Goal: Ask a question

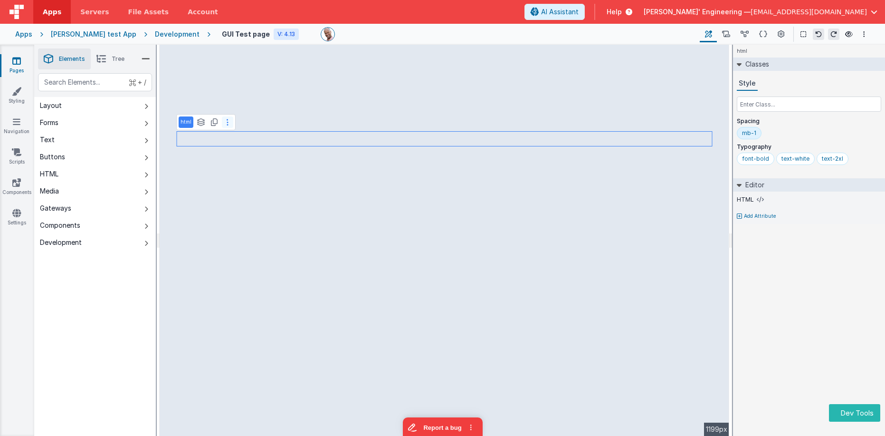
click at [227, 121] on icon at bounding box center [228, 122] width 2 height 8
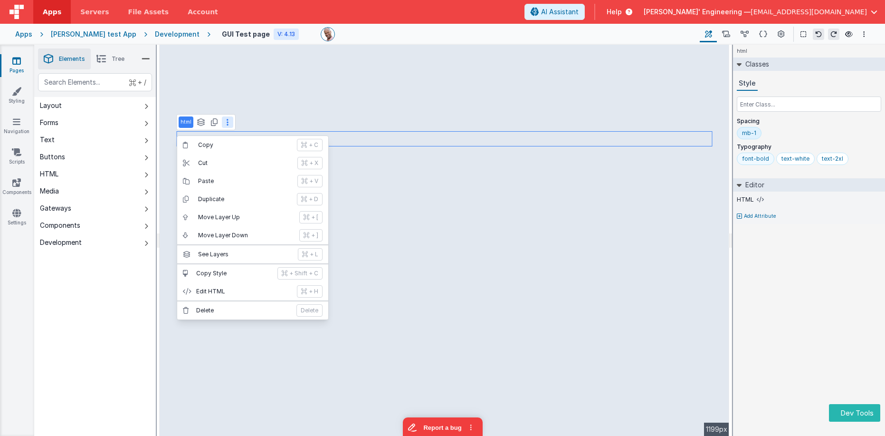
click at [758, 158] on div "font-bold" at bounding box center [755, 159] width 27 height 8
click at [773, 160] on input "font-bold" at bounding box center [761, 159] width 38 height 10
click at [800, 159] on div "text-white" at bounding box center [806, 159] width 28 height 8
click at [806, 140] on div "mb-1" at bounding box center [809, 135] width 144 height 16
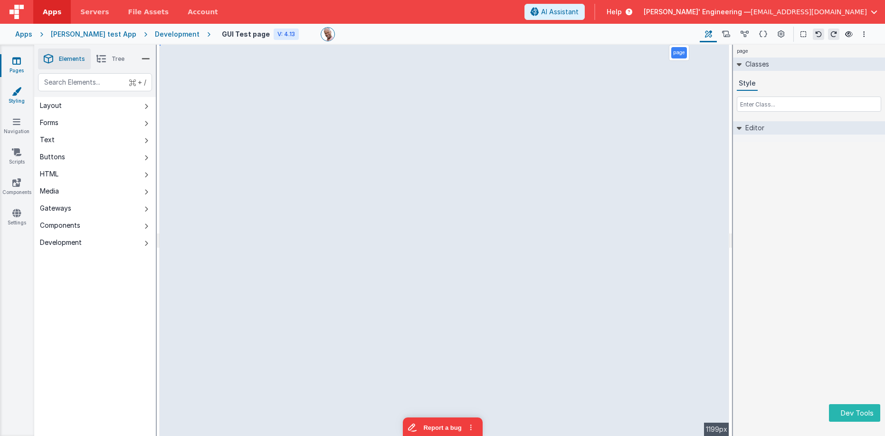
click at [13, 97] on link "Styling" at bounding box center [17, 95] width 34 height 19
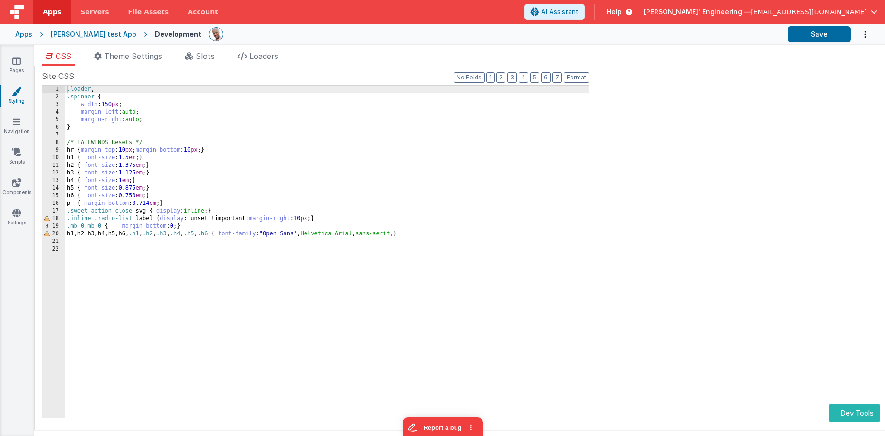
click at [779, 46] on div "CSS Theme Settings Slots Loaders Site CSS Format 7 6 5 4 3 2 1 No Folds 1 2 3 4…" at bounding box center [459, 242] width 851 height 395
click at [10, 62] on link "Pages" at bounding box center [17, 65] width 34 height 19
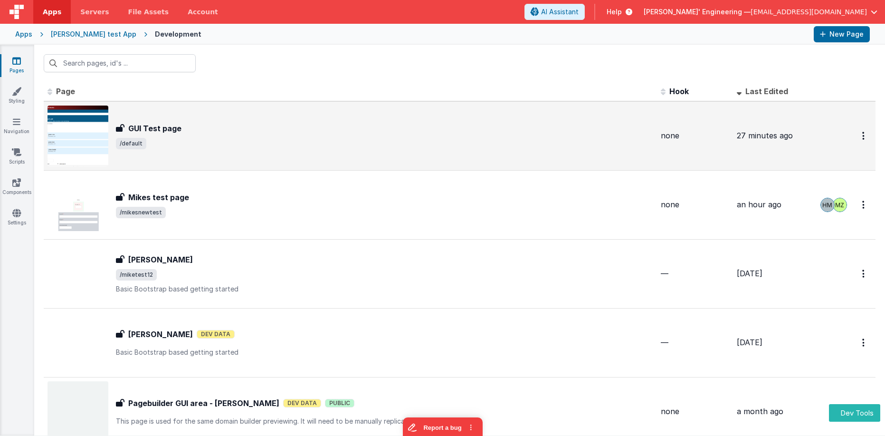
click at [273, 143] on span "/default" at bounding box center [384, 143] width 537 height 11
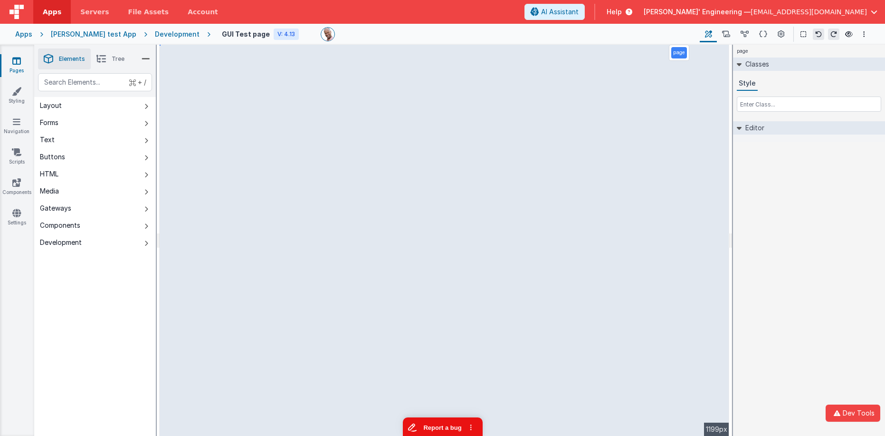
click at [440, 422] on button "Report a bug" at bounding box center [442, 427] width 80 height 20
click at [112, 61] on span "Tree" at bounding box center [118, 59] width 13 height 8
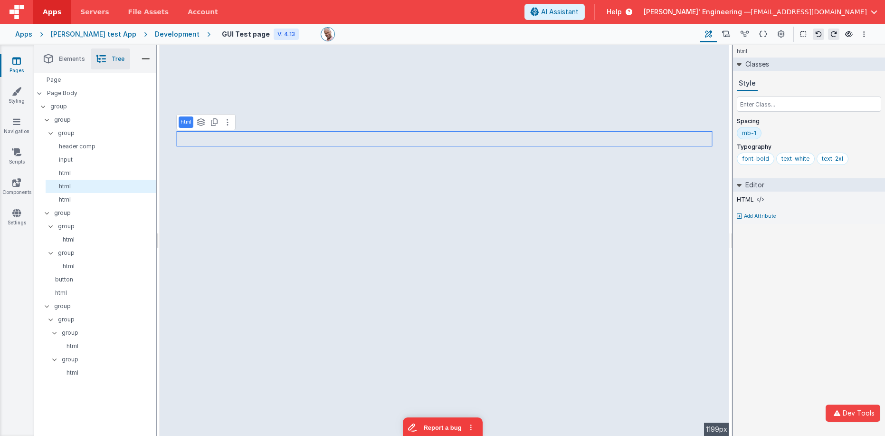
click at [187, 124] on p "html" at bounding box center [186, 122] width 11 height 8
click at [197, 124] on div at bounding box center [442, 218] width 885 height 436
click at [71, 171] on p "html" at bounding box center [102, 173] width 106 height 8
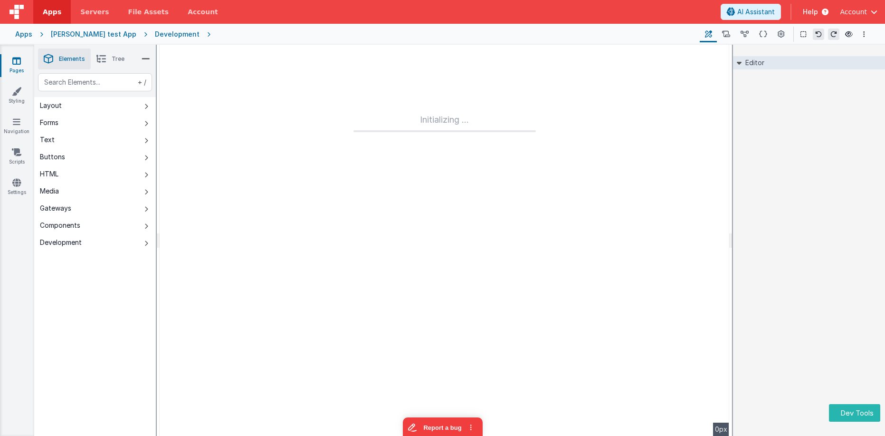
click at [76, 29] on div "Apps [PERSON_NAME] test App Development Page Builder Named Actions Data Model P…" at bounding box center [442, 34] width 885 height 21
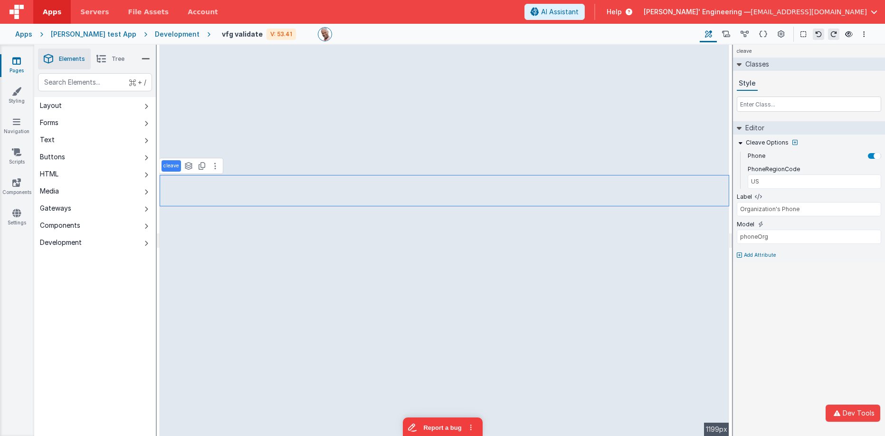
type input "cardNumber"
type input "xxxx xxxx xxxx xxxx"
type input "Credit Card Number"
select select "creditCard"
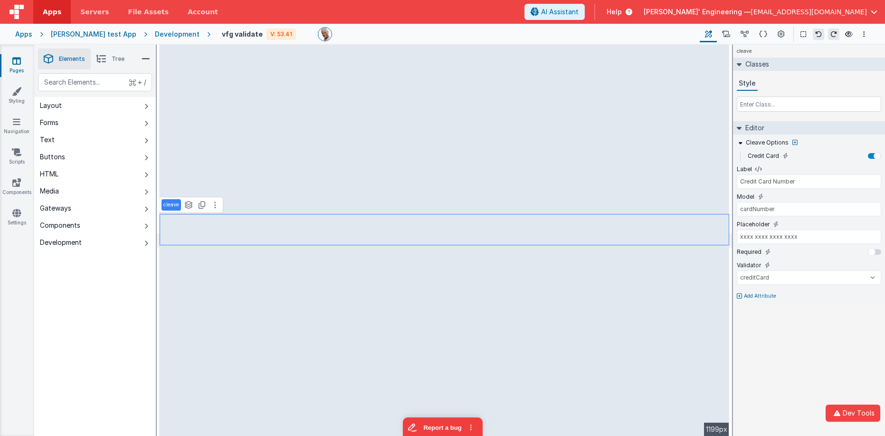
click at [118, 60] on span "Tree" at bounding box center [118, 59] width 13 height 8
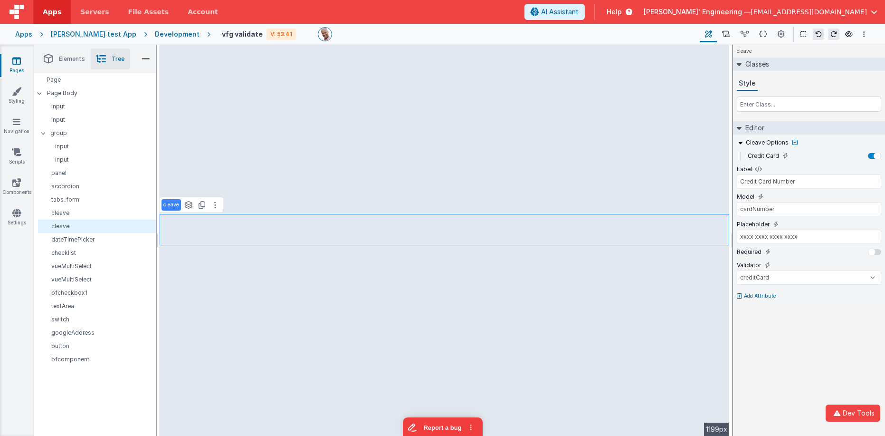
type input "Organization's Phone"
type input "phoneOrg"
type input "US"
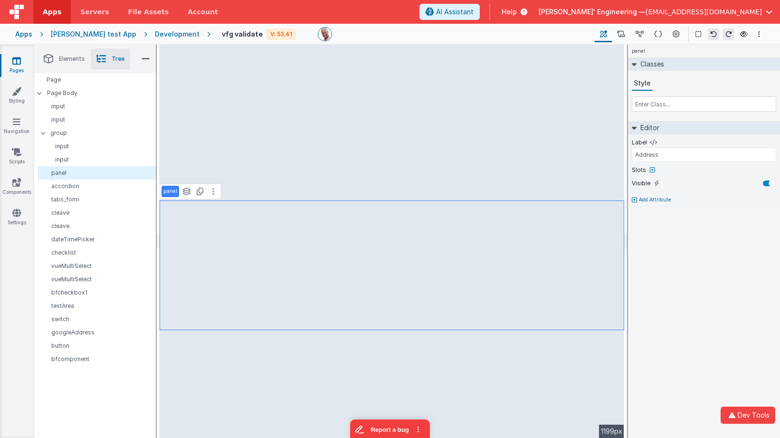
click at [210, 197] on div "panel See layers + L Duplicate + D" at bounding box center [190, 191] width 62 height 16
click at [211, 193] on button at bounding box center [213, 191] width 11 height 11
click at [176, 195] on p "panel" at bounding box center [170, 192] width 14 height 8
select select "url"
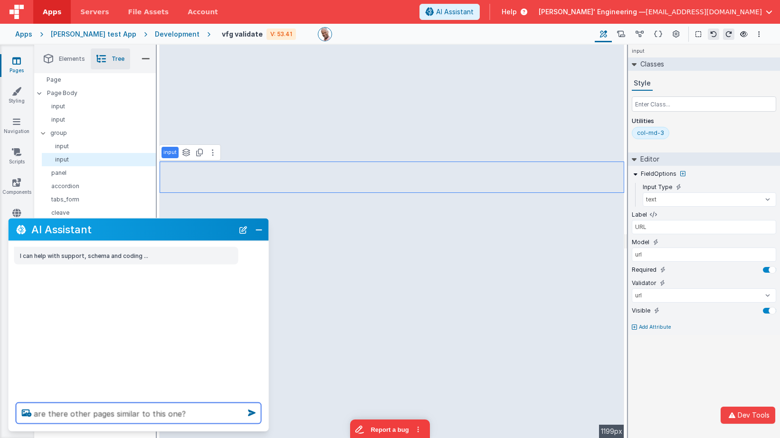
type textarea "are there other pages similar to this one?"
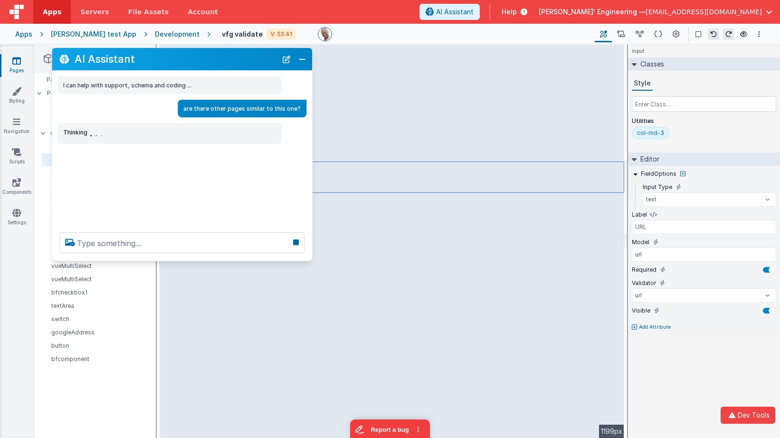
drag, startPoint x: 192, startPoint y: 228, endPoint x: 236, endPoint y: 54, distance: 178.8
click at [236, 55] on h2 "AI Assistant" at bounding box center [176, 58] width 202 height 11
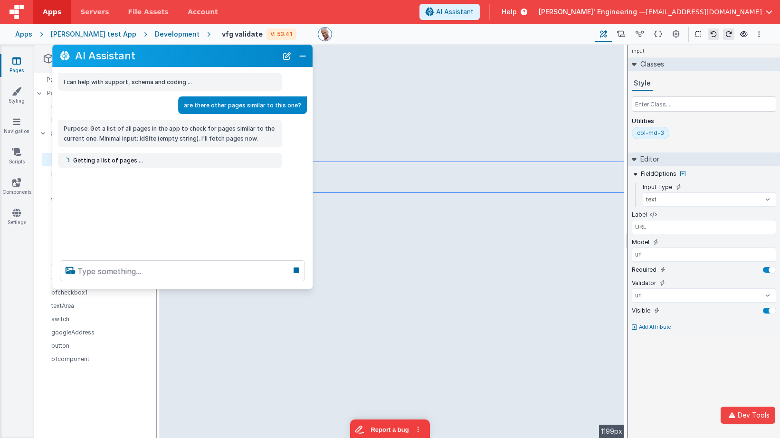
drag, startPoint x: 170, startPoint y: 254, endPoint x: 165, endPoint y: 286, distance: 31.6
click at [165, 286] on div at bounding box center [182, 271] width 260 height 36
click at [169, 214] on div "I can help with support, schema and coding ... are there other pages similar to…" at bounding box center [182, 159] width 260 height 185
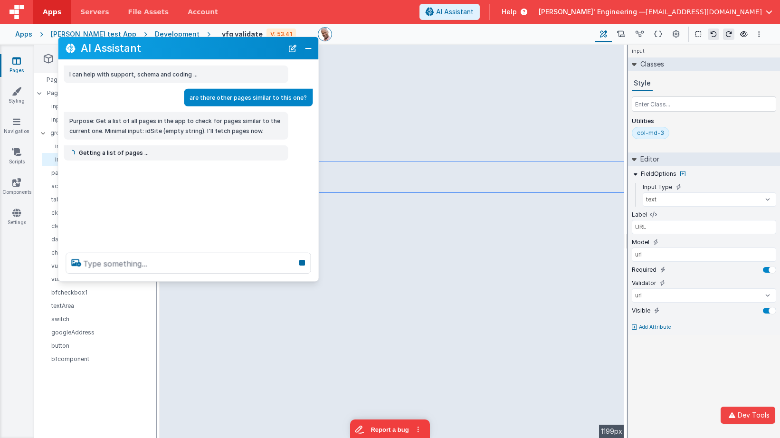
drag, startPoint x: 177, startPoint y: 59, endPoint x: 183, endPoint y: 49, distance: 12.0
click at [183, 48] on h2 "AI Assistant" at bounding box center [182, 47] width 202 height 11
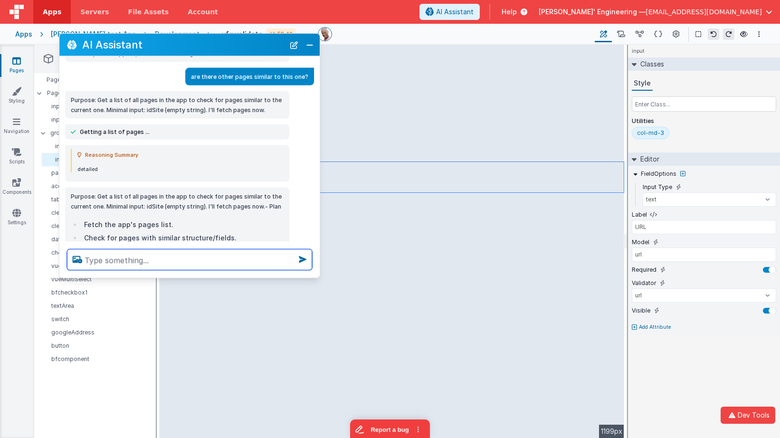
scroll to position [20, 0]
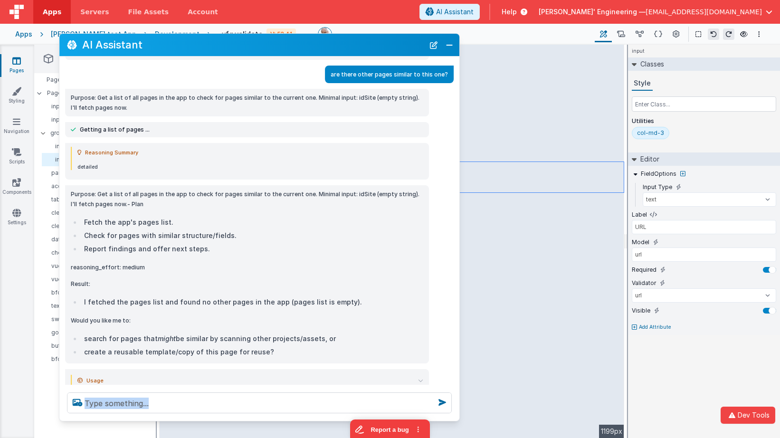
drag, startPoint x: 316, startPoint y: 273, endPoint x: 456, endPoint y: 416, distance: 199.9
click at [456, 416] on div at bounding box center [259, 403] width 400 height 36
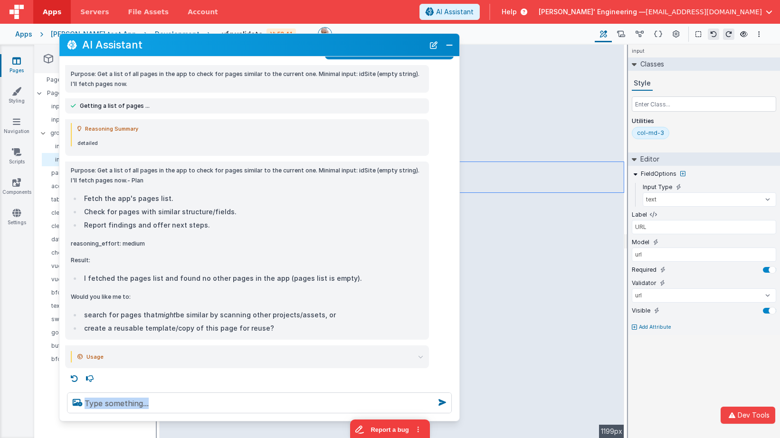
scroll to position [45, 0]
click at [222, 203] on ul "Fetch the app's pages list. Check for pages with similar structure/fields. Repo…" at bounding box center [247, 210] width 353 height 38
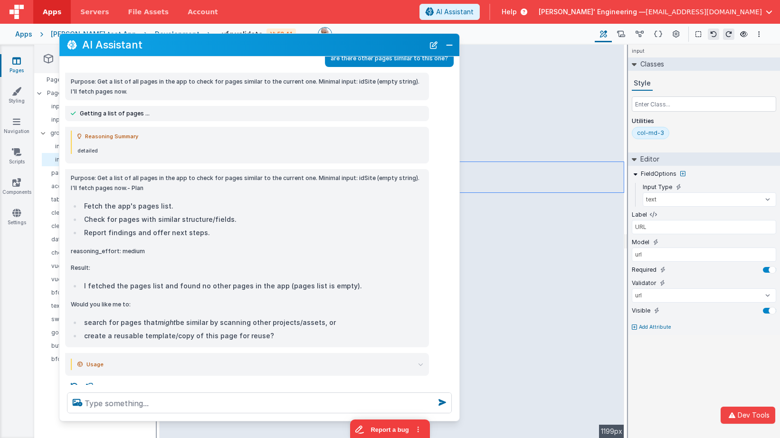
scroll to position [36, 0]
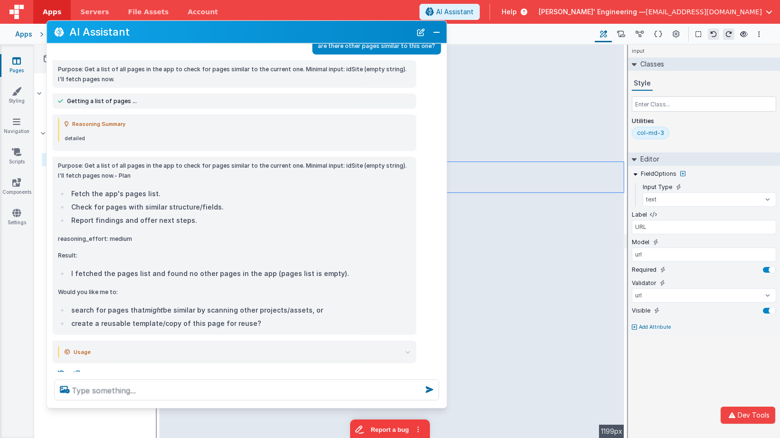
drag, startPoint x: 145, startPoint y: 52, endPoint x: 133, endPoint y: 39, distance: 17.8
click at [133, 39] on div "AI Assistant" at bounding box center [247, 32] width 400 height 22
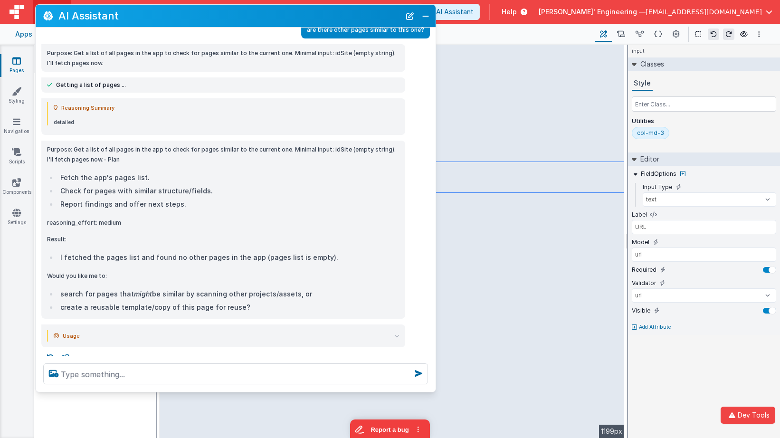
drag, startPoint x: 157, startPoint y: 38, endPoint x: 158, endPoint y: 196, distance: 158.2
click at [146, 22] on div "AI Assistant" at bounding box center [236, 16] width 400 height 22
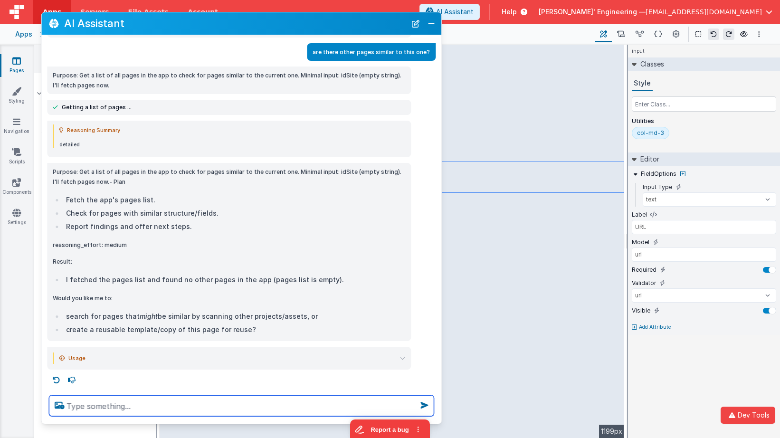
scroll to position [20, 0]
drag, startPoint x: 165, startPoint y: 397, endPoint x: 163, endPoint y: 416, distance: 19.6
click at [164, 422] on div at bounding box center [241, 406] width 400 height 36
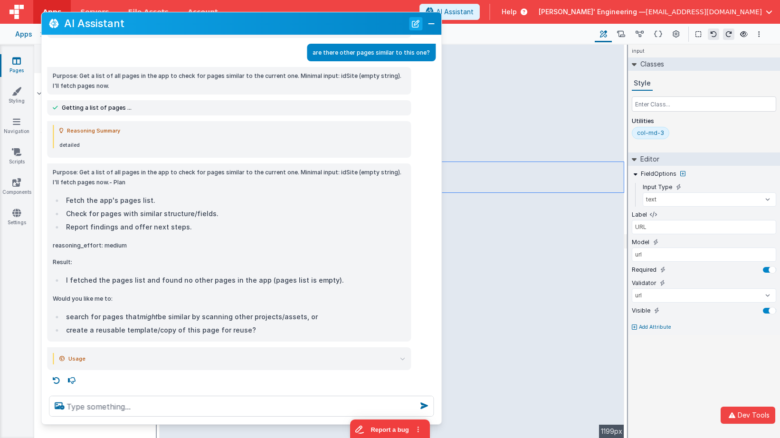
click at [416, 23] on button "New Chat" at bounding box center [415, 23] width 13 height 13
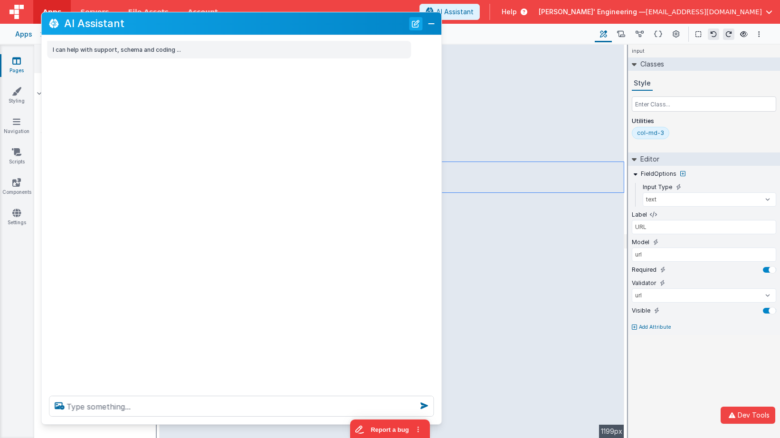
scroll to position [0, 0]
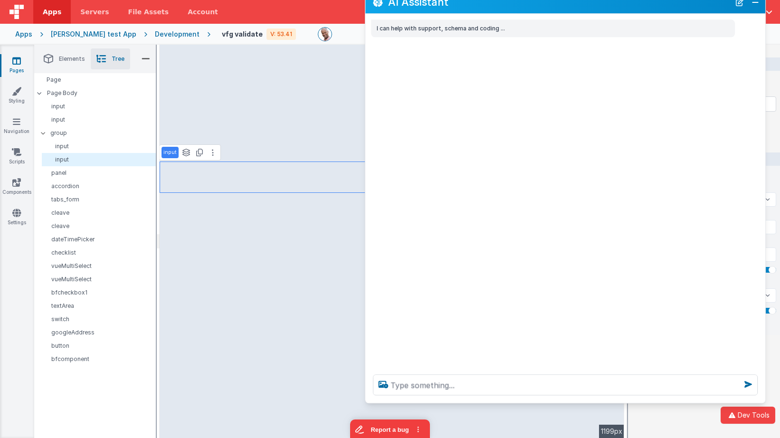
drag, startPoint x: 379, startPoint y: 23, endPoint x: 672, endPoint y: 101, distance: 303.3
click at [704, 2] on h2 "AI Assistant" at bounding box center [559, 2] width 342 height 11
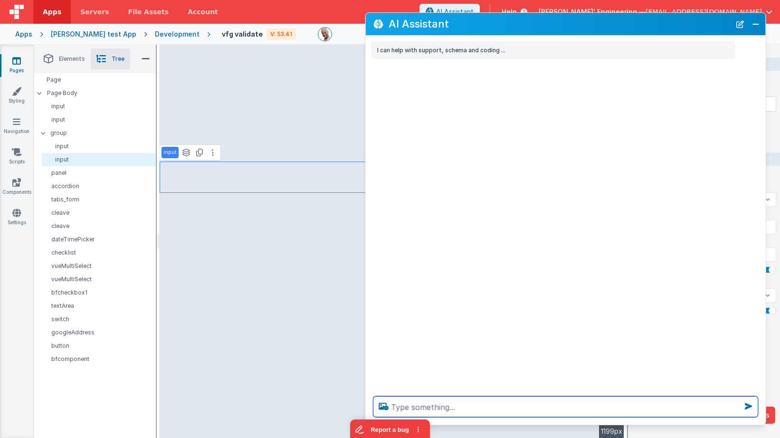
click at [499, 407] on textarea at bounding box center [565, 406] width 385 height 21
type textarea "make first noa not required"
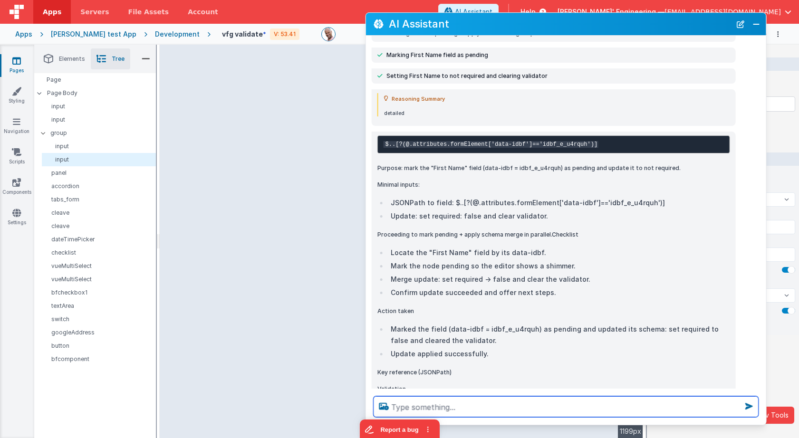
scroll to position [130, 0]
